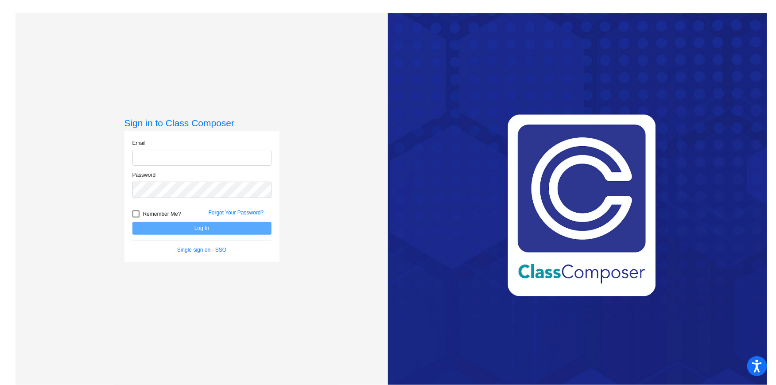
type input "[EMAIL_ADDRESS][DOMAIN_NAME]"
click at [229, 229] on button "Log In" at bounding box center [201, 228] width 139 height 13
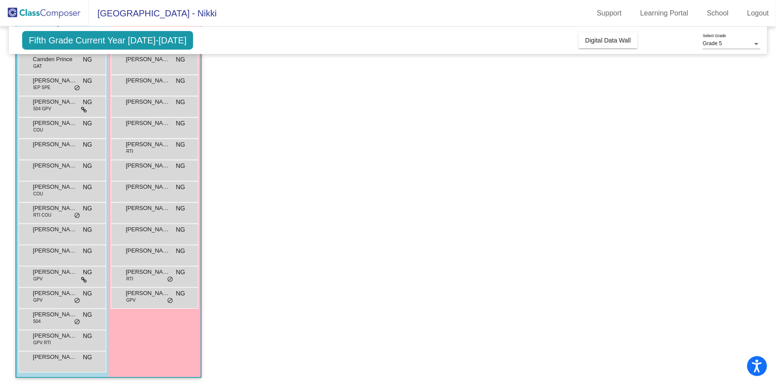
scroll to position [111, 0]
click at [142, 237] on div "Madelyn Poole NG lock do_not_disturb_alt" at bounding box center [154, 232] width 85 height 18
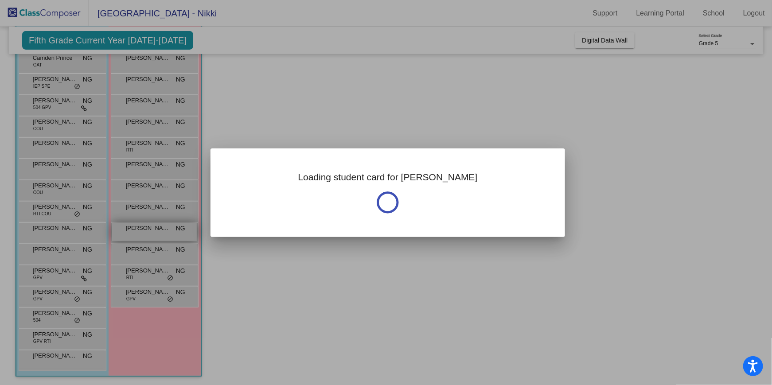
click at [142, 237] on div at bounding box center [386, 192] width 772 height 385
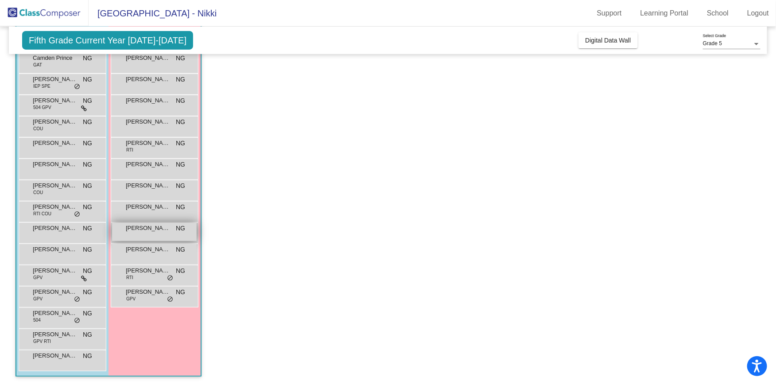
click at [142, 237] on div "Madelyn Poole NG lock do_not_disturb_alt" at bounding box center [154, 232] width 85 height 18
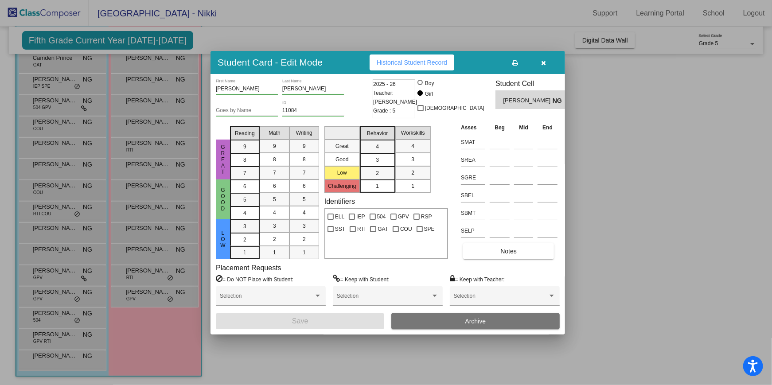
click at [543, 62] on icon "button" at bounding box center [543, 63] width 5 height 6
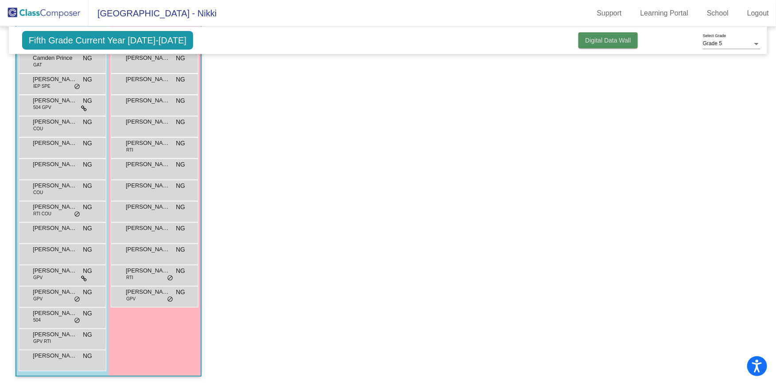
click at [593, 42] on span "Digital Data Wall" at bounding box center [609, 40] width 46 height 7
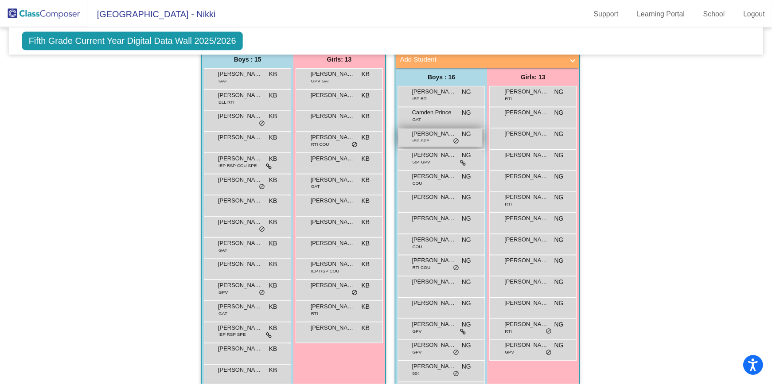
scroll to position [170, 0]
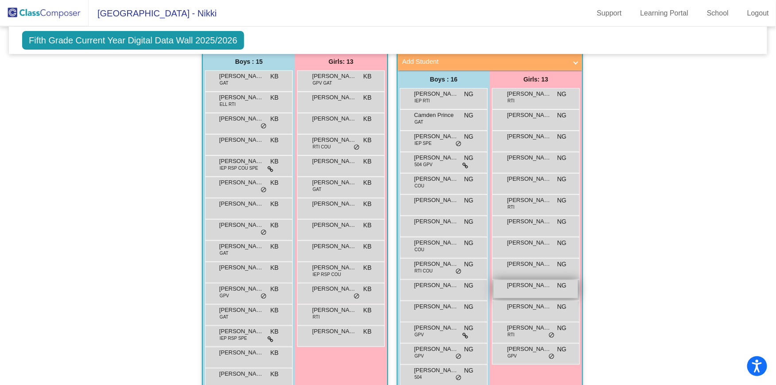
click at [512, 288] on div "Madelyn Poole NG lock do_not_disturb_alt" at bounding box center [536, 289] width 85 height 18
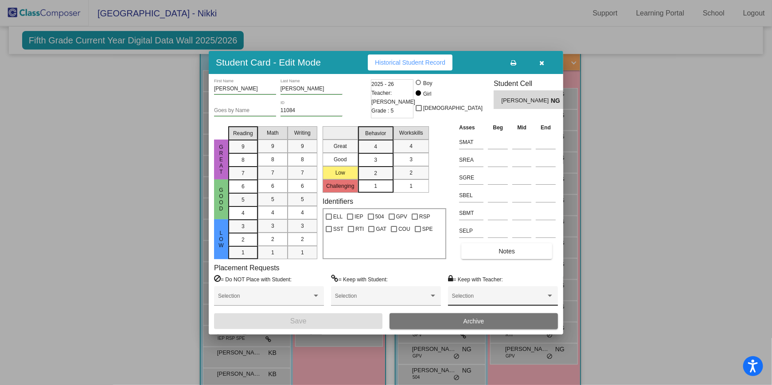
click at [551, 290] on div "Selection" at bounding box center [503, 298] width 102 height 16
click at [551, 290] on div at bounding box center [386, 192] width 772 height 385
click at [541, 60] on icon "button" at bounding box center [542, 63] width 5 height 6
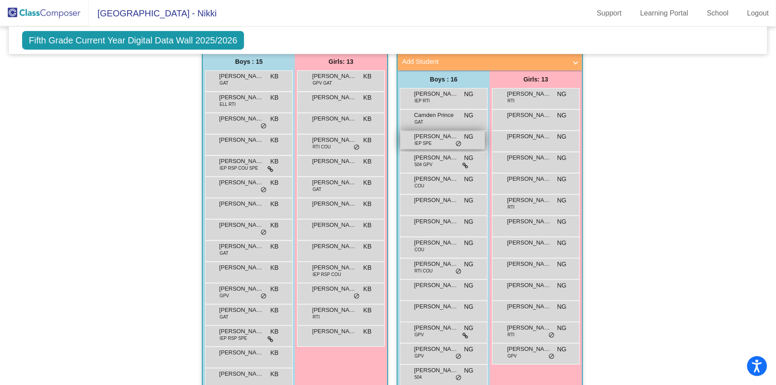
click at [432, 137] on span "[PERSON_NAME]" at bounding box center [436, 136] width 44 height 9
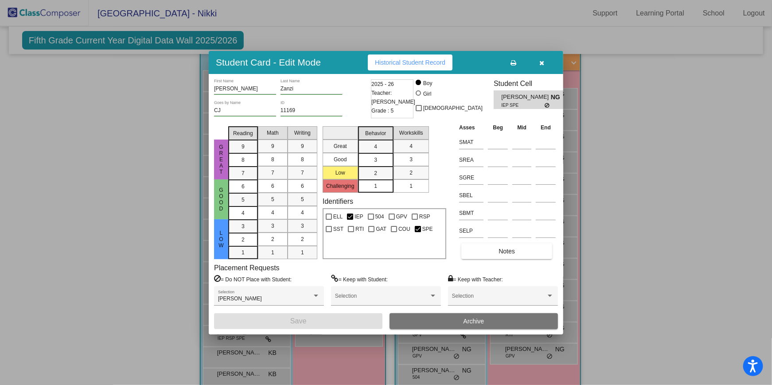
click at [541, 62] on icon "button" at bounding box center [542, 63] width 5 height 6
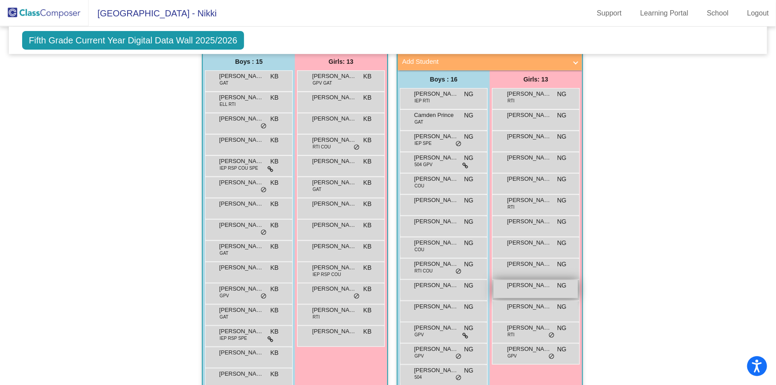
click at [530, 289] on div "Madelyn Poole NG lock do_not_disturb_alt" at bounding box center [536, 289] width 85 height 18
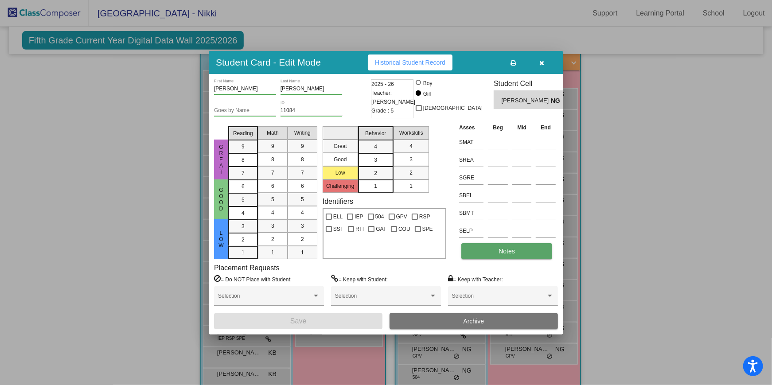
click at [508, 251] on span "Notes" at bounding box center [506, 251] width 16 height 7
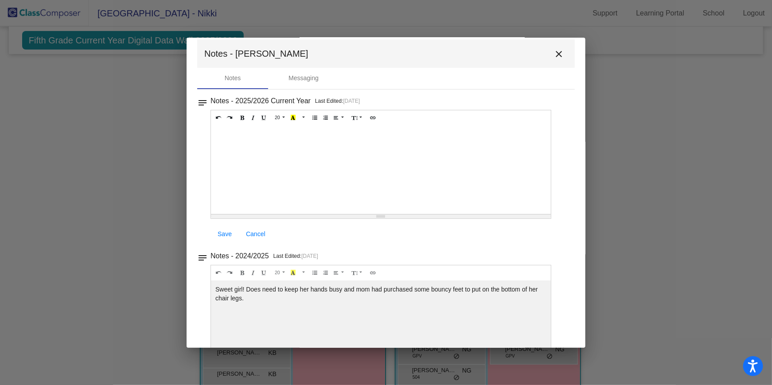
scroll to position [0, 0]
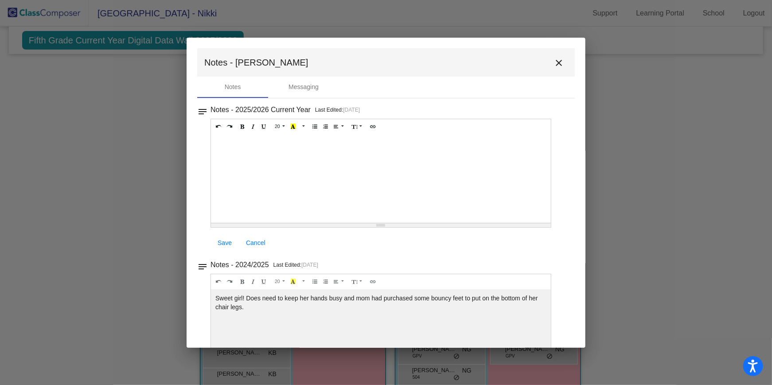
click at [553, 61] on mat-icon "close" at bounding box center [558, 63] width 11 height 11
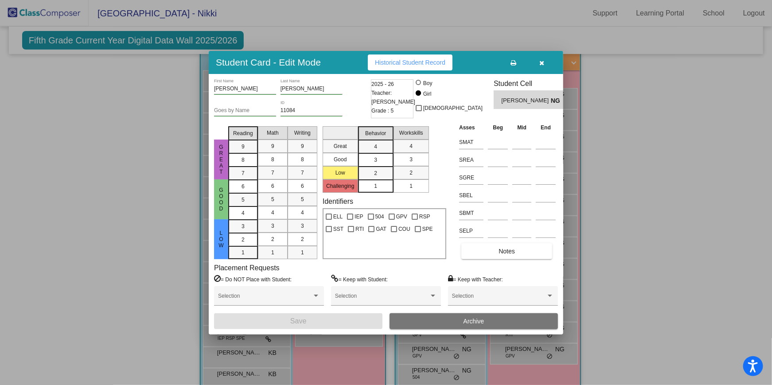
click at [543, 63] on icon "button" at bounding box center [542, 63] width 5 height 6
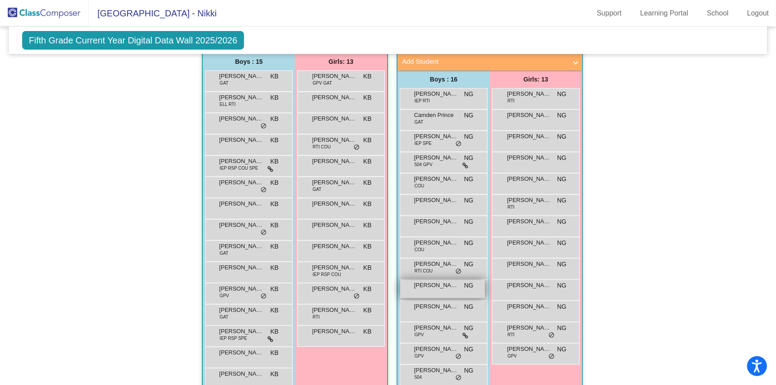
click at [436, 284] on span "[PERSON_NAME] [PERSON_NAME]" at bounding box center [436, 285] width 44 height 9
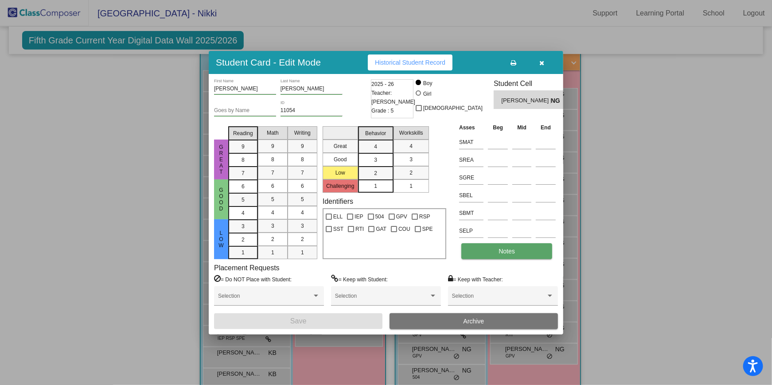
click at [510, 252] on span "Notes" at bounding box center [506, 251] width 16 height 7
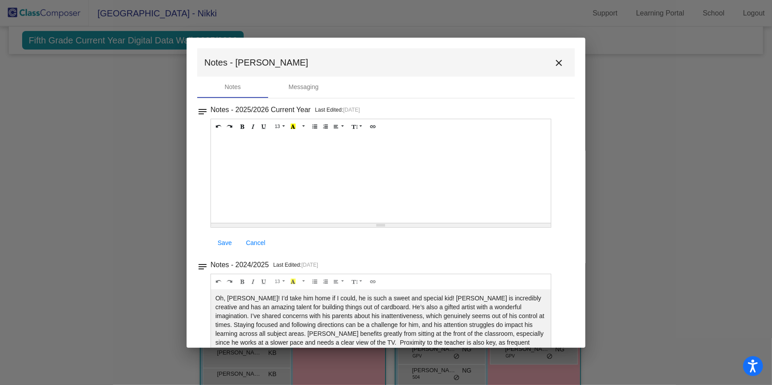
click at [553, 62] on mat-icon "close" at bounding box center [558, 63] width 11 height 11
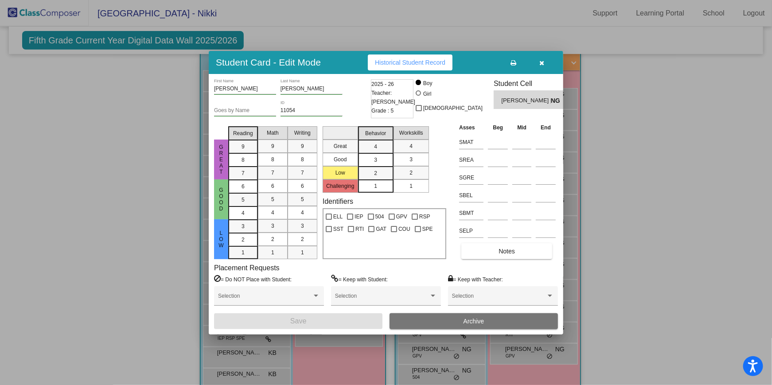
click at [542, 63] on icon "button" at bounding box center [542, 63] width 5 height 6
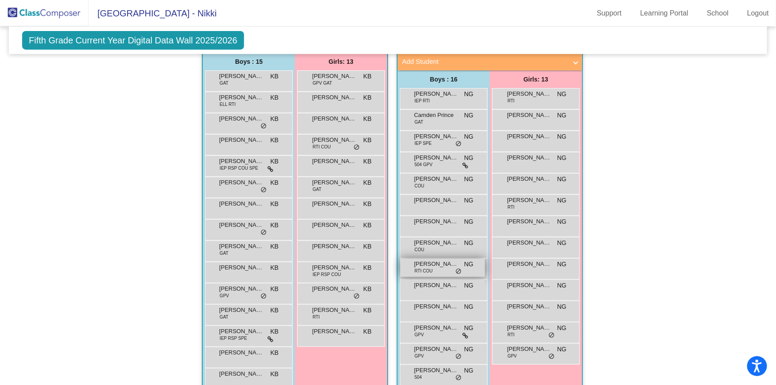
click at [440, 265] on span "[PERSON_NAME] [PERSON_NAME]" at bounding box center [436, 264] width 44 height 9
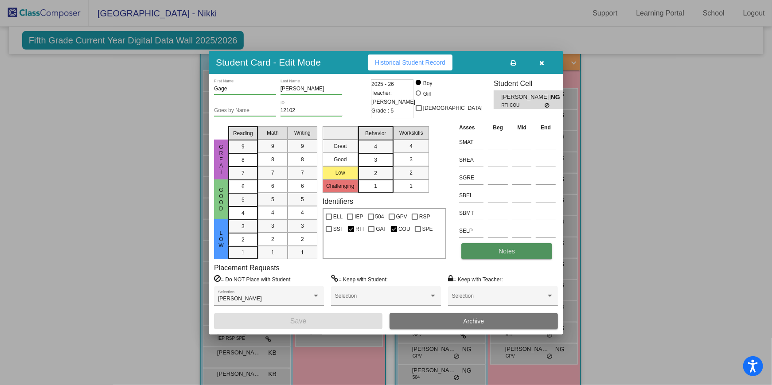
click at [506, 251] on span "Notes" at bounding box center [506, 251] width 16 height 7
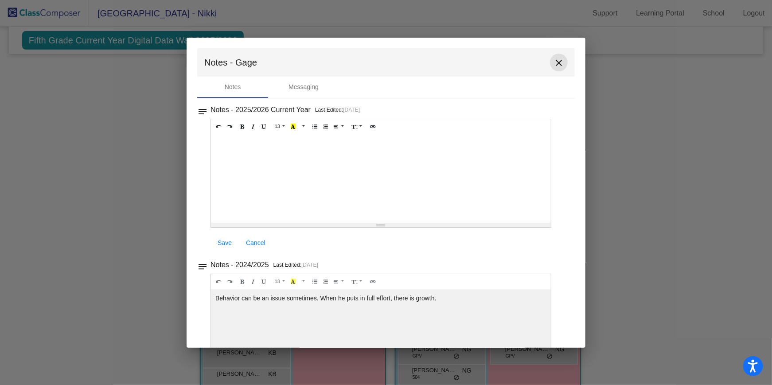
click at [553, 62] on mat-icon "close" at bounding box center [558, 63] width 11 height 11
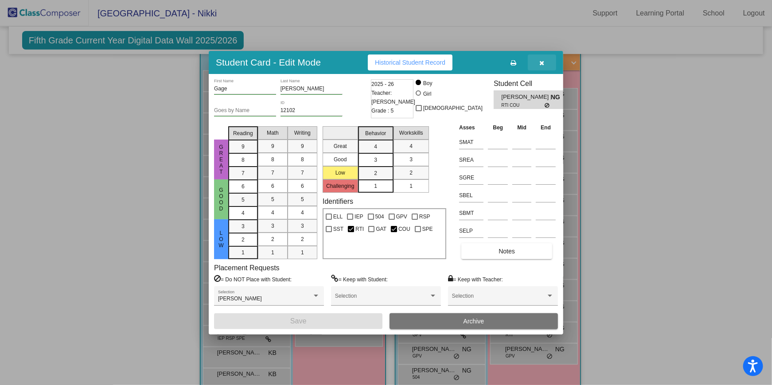
click at [543, 62] on icon "button" at bounding box center [542, 63] width 5 height 6
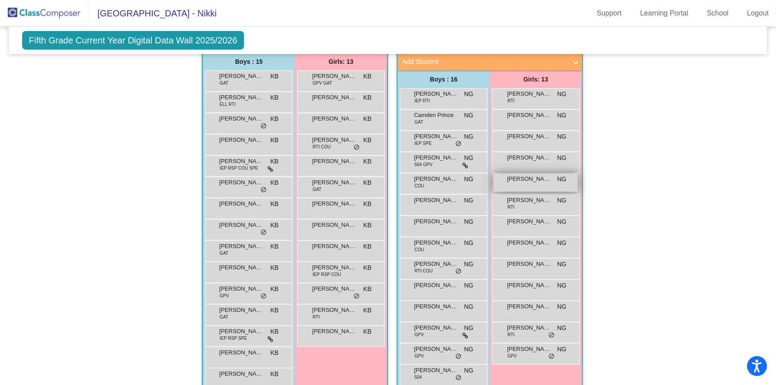
click at [521, 179] on span "[PERSON_NAME]" at bounding box center [529, 179] width 44 height 9
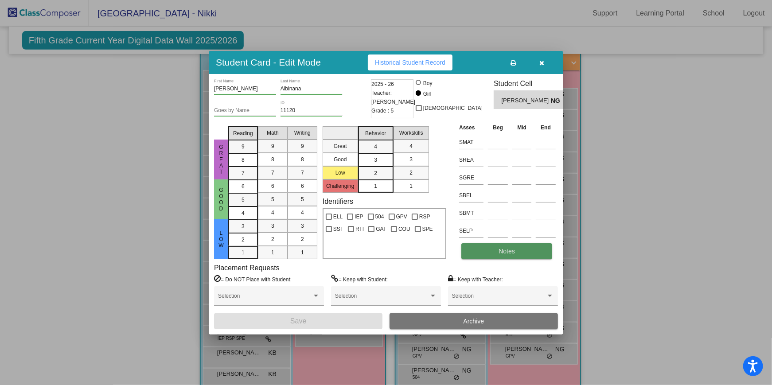
click at [508, 246] on button "Notes" at bounding box center [506, 251] width 91 height 16
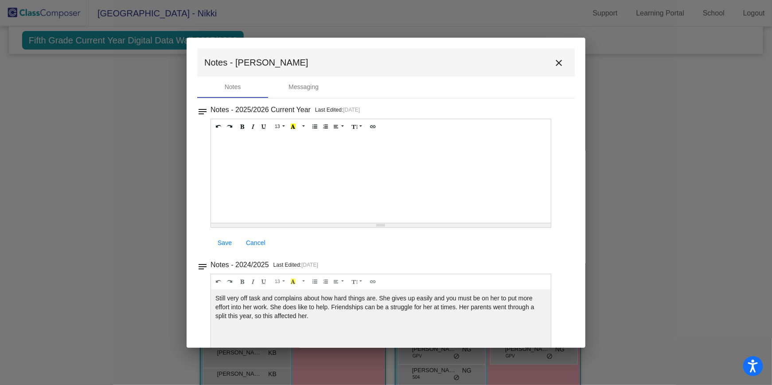
click at [553, 62] on mat-icon "close" at bounding box center [558, 63] width 11 height 11
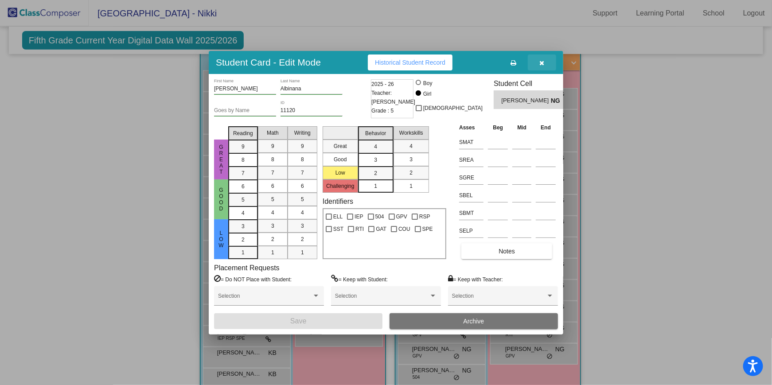
click at [540, 63] on icon "button" at bounding box center [542, 63] width 5 height 6
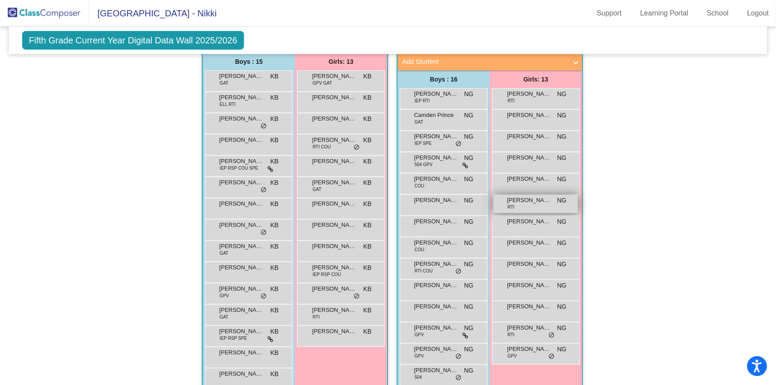
click at [536, 199] on span "[PERSON_NAME]" at bounding box center [529, 200] width 44 height 9
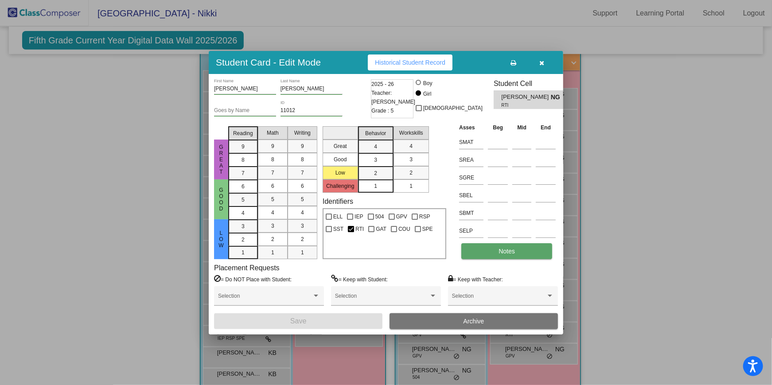
click at [509, 248] on span "Notes" at bounding box center [506, 251] width 16 height 7
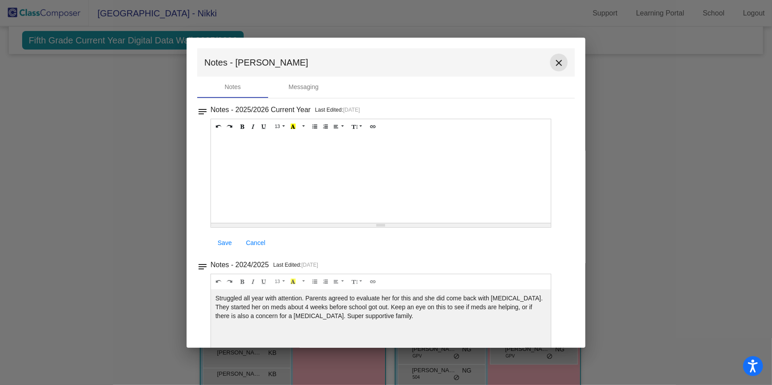
click at [554, 58] on mat-icon "close" at bounding box center [558, 63] width 11 height 11
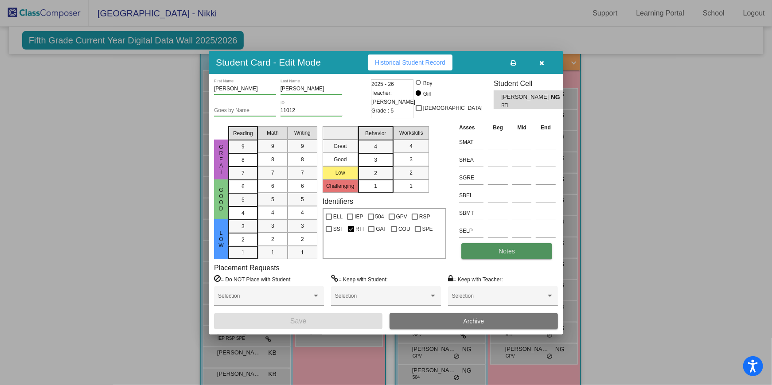
click at [512, 249] on span "Notes" at bounding box center [506, 251] width 16 height 7
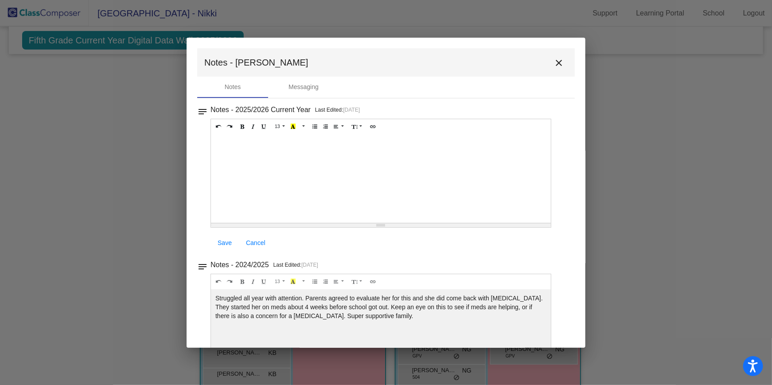
click at [553, 61] on mat-icon "close" at bounding box center [558, 63] width 11 height 11
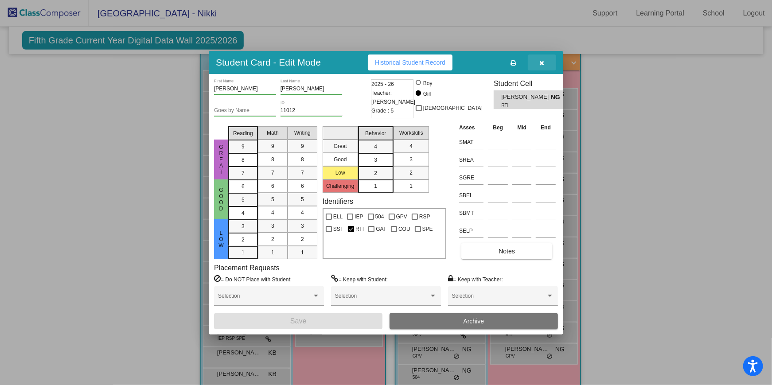
click at [543, 63] on icon "button" at bounding box center [542, 63] width 5 height 6
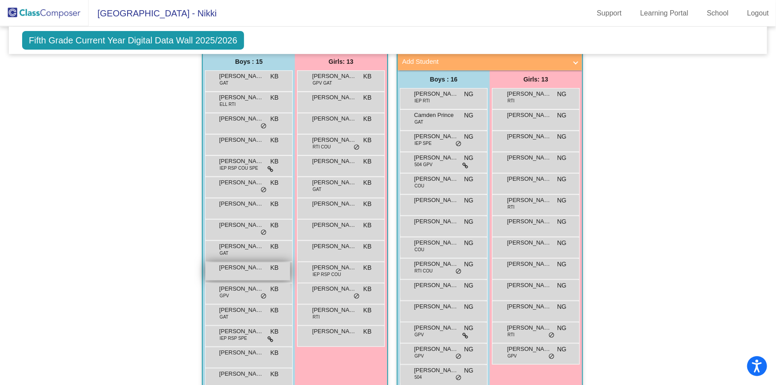
click at [234, 270] on span "[PERSON_NAME]" at bounding box center [241, 267] width 44 height 9
click at [522, 136] on span "[PERSON_NAME]" at bounding box center [529, 136] width 44 height 9
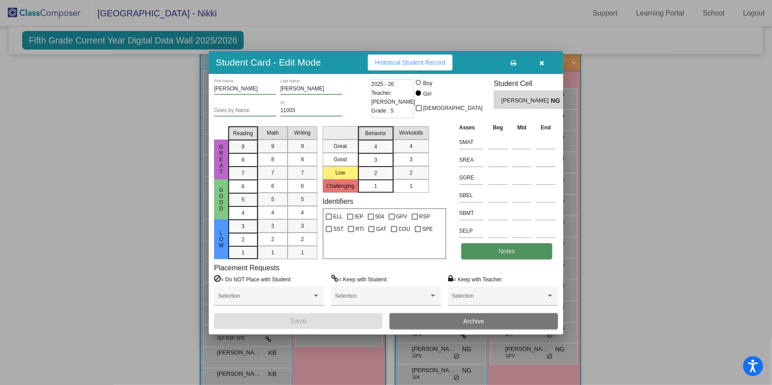
click at [506, 251] on span "Notes" at bounding box center [506, 251] width 16 height 7
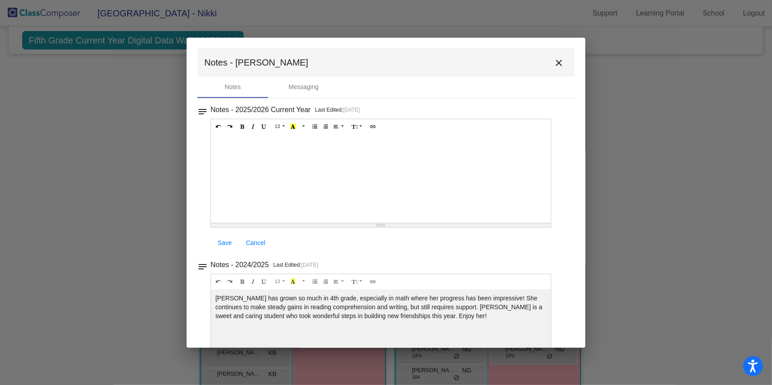
click at [557, 59] on mat-icon "close" at bounding box center [558, 63] width 11 height 11
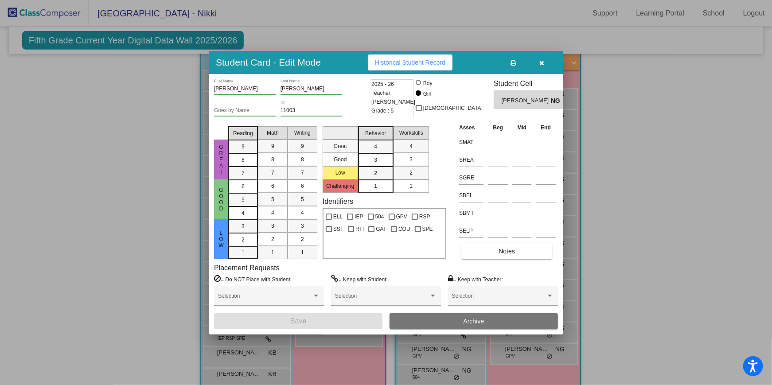
click at [545, 64] on button "button" at bounding box center [542, 63] width 28 height 16
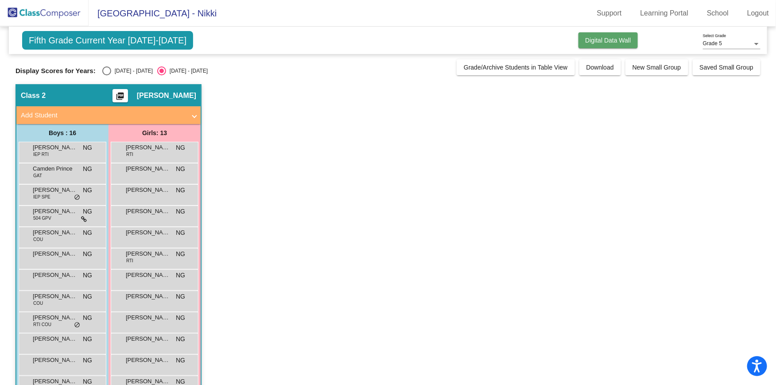
click at [606, 35] on button "Digital Data Wall" at bounding box center [609, 40] width 60 height 16
